Goal: Transaction & Acquisition: Purchase product/service

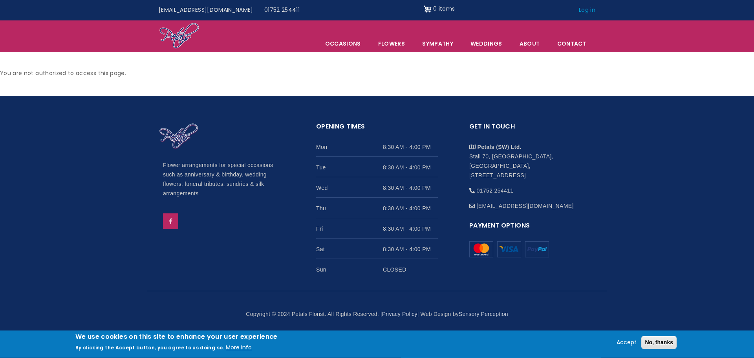
click at [592, 8] on link "Log in" at bounding box center [586, 10] width 27 height 15
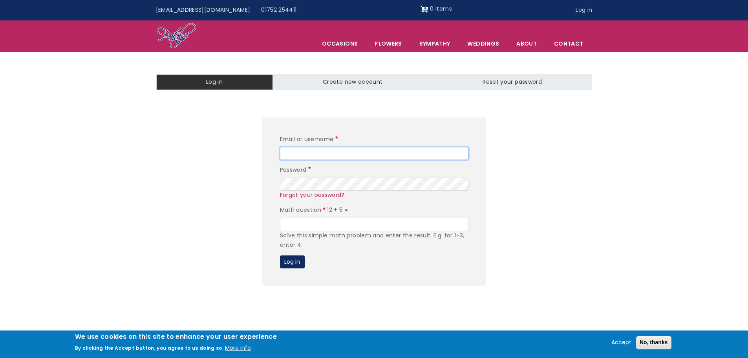
type input "jo.lloyd-davies@nhs.net"
click at [314, 223] on input "Math question" at bounding box center [374, 223] width 188 height 13
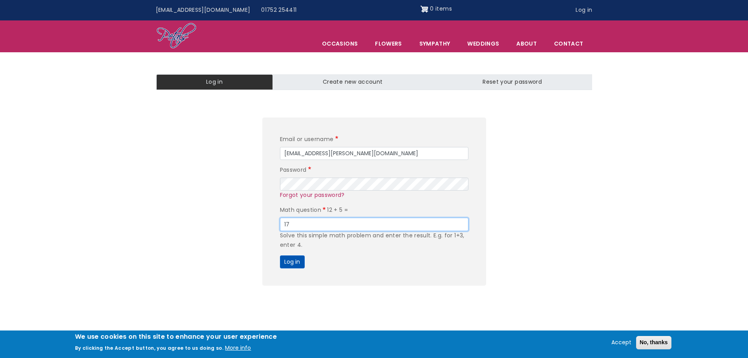
type input "17"
click at [295, 261] on button "Log in" at bounding box center [292, 261] width 25 height 13
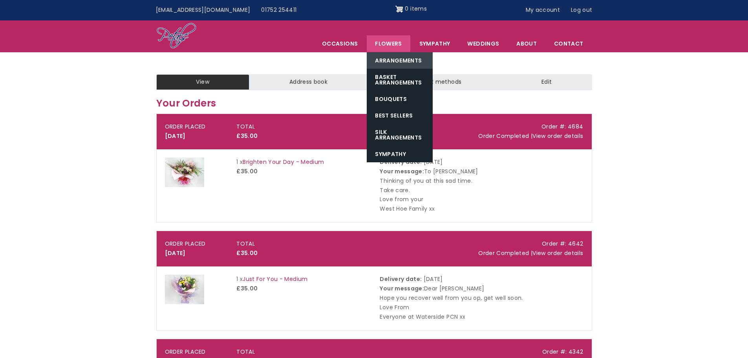
click at [384, 59] on link "Arrangements" at bounding box center [400, 60] width 66 height 16
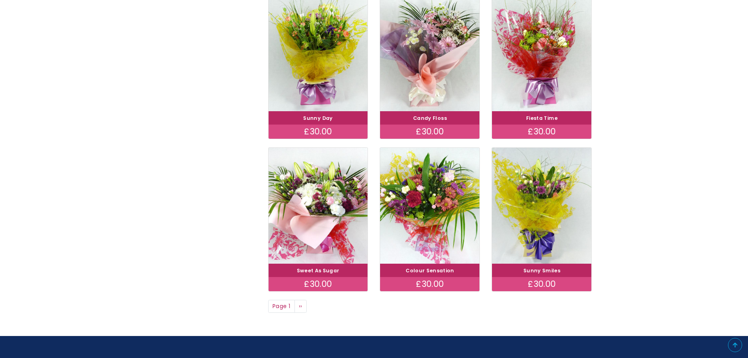
scroll to position [476, 0]
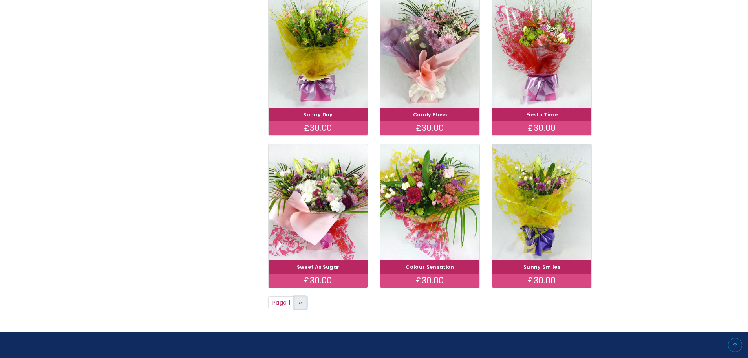
click at [304, 304] on link "Next page ››" at bounding box center [300, 302] width 13 height 13
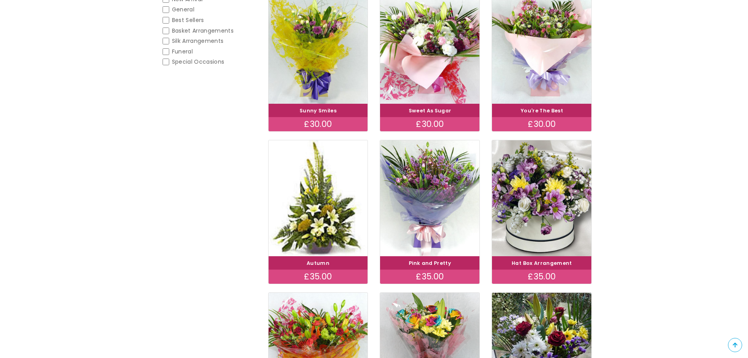
scroll to position [124, 0]
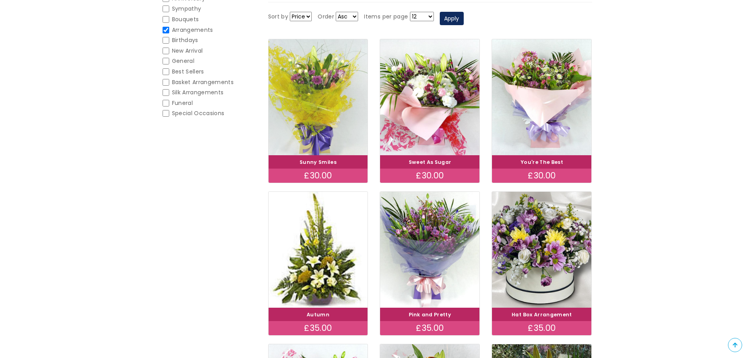
click at [310, 97] on img at bounding box center [317, 97] width 111 height 129
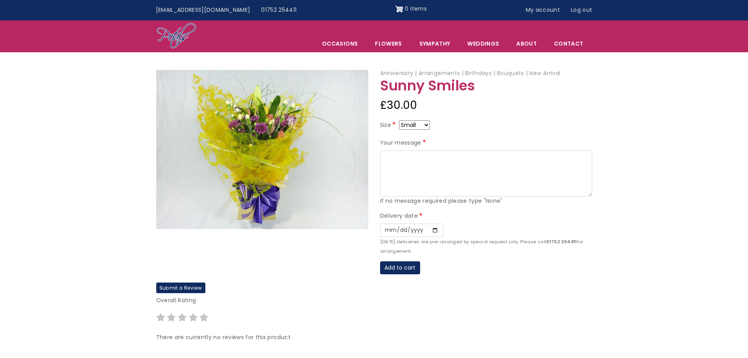
click at [426, 123] on select "Small Medium Large" at bounding box center [414, 124] width 31 height 9
select select "9"
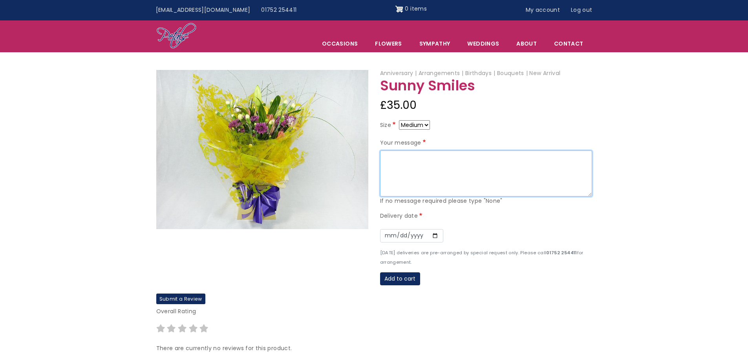
drag, startPoint x: 403, startPoint y: 156, endPoint x: 424, endPoint y: 159, distance: 21.9
click at [403, 156] on textarea "Your message" at bounding box center [486, 173] width 212 height 46
type textarea "To Daisy Try and relax before you baby boy arrives! Keep in touch. Love Your We…"
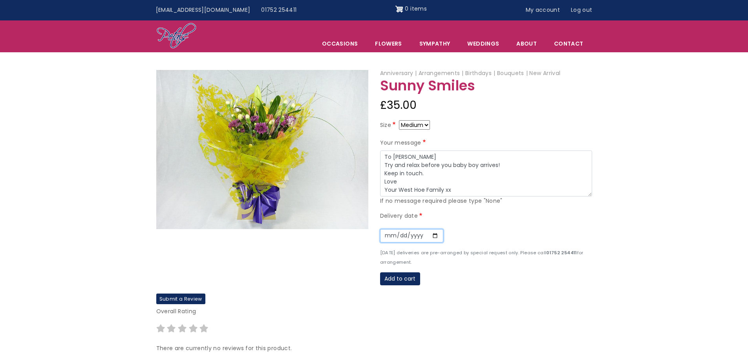
click at [433, 236] on input "Date" at bounding box center [411, 235] width 63 height 13
type input "2025-08-21"
click at [407, 279] on button "Add to cart" at bounding box center [400, 278] width 40 height 13
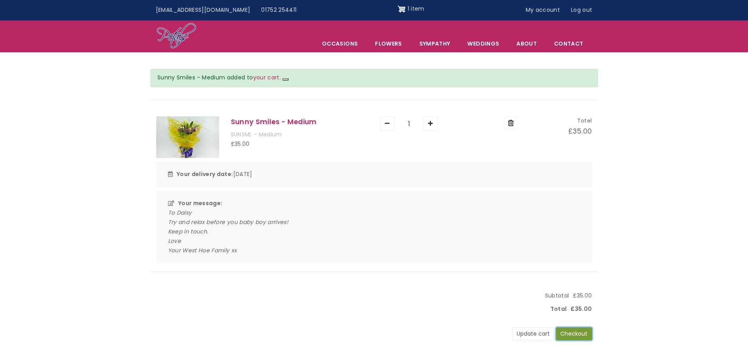
click at [584, 333] on button "Checkout" at bounding box center [574, 333] width 36 height 13
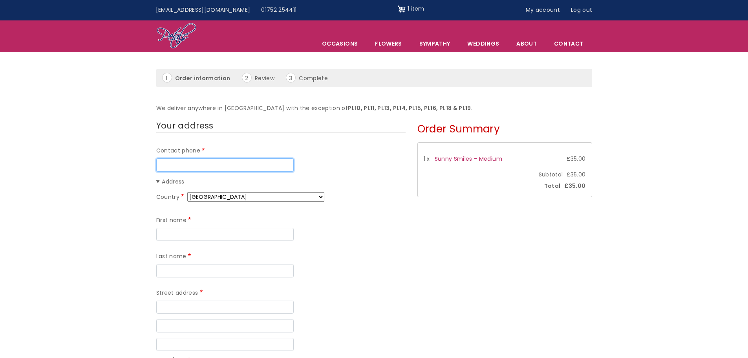
click at [251, 166] on input "Contact phone" at bounding box center [224, 164] width 137 height 13
type input "01752660105"
type input "Jo"
type input "Lloyd-Davies"
type input "West Hoe Surgery, 2 Pier Street"
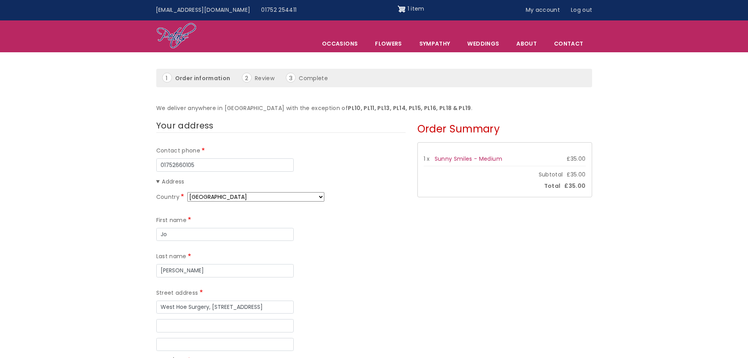
type input "2 Pier Street"
type input "Plymouth"
type input "PL1 3BS"
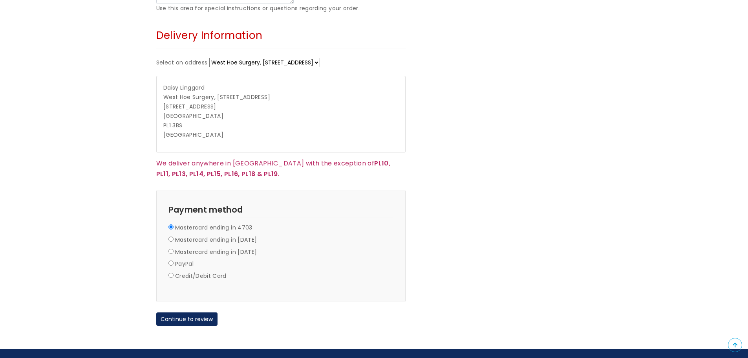
scroll to position [515, 0]
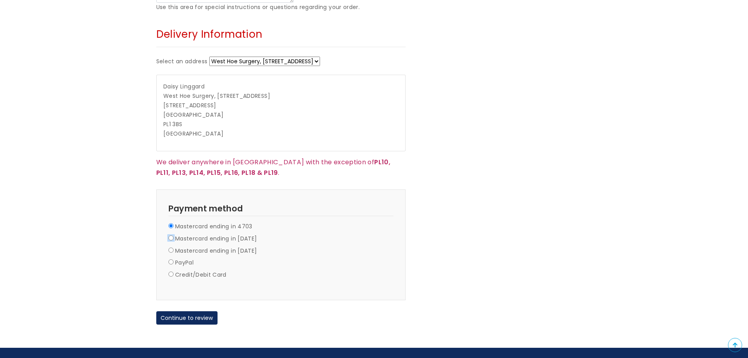
drag, startPoint x: 172, startPoint y: 201, endPoint x: 170, endPoint y: 210, distance: 8.3
click at [171, 235] on input "Mastercard ending in 1517" at bounding box center [170, 237] width 5 height 5
radio input "true"
click at [201, 311] on button "Continue to review" at bounding box center [186, 317] width 61 height 13
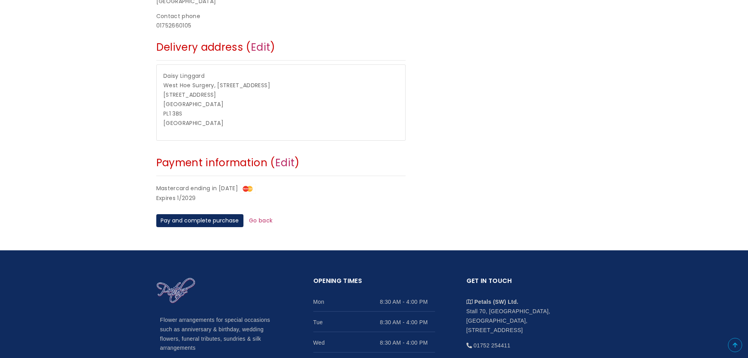
drag, startPoint x: 749, startPoint y: 117, endPoint x: 724, endPoint y: 249, distance: 134.6
click at [724, 249] on html "Menu Occasions Open submenu Flowers Open submenu Sympathy Weddings Open submenu…" at bounding box center [374, 114] width 748 height 757
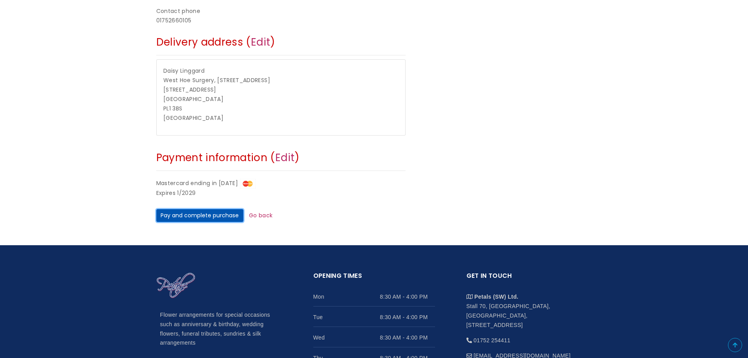
click at [214, 214] on button "Pay and complete purchase" at bounding box center [199, 215] width 87 height 13
